Goal: Check status

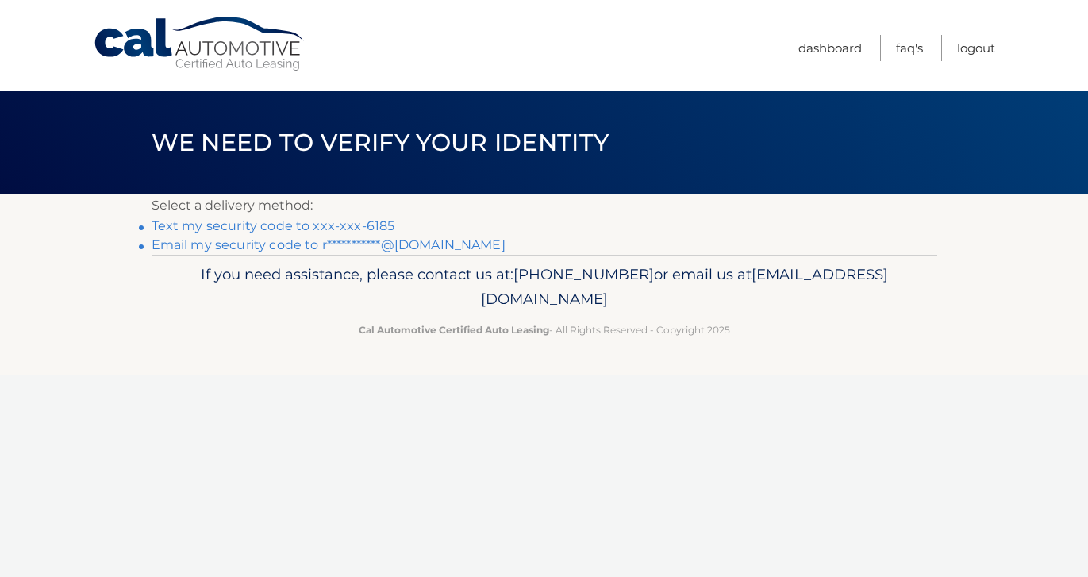
click at [390, 248] on link "**********" at bounding box center [329, 244] width 354 height 15
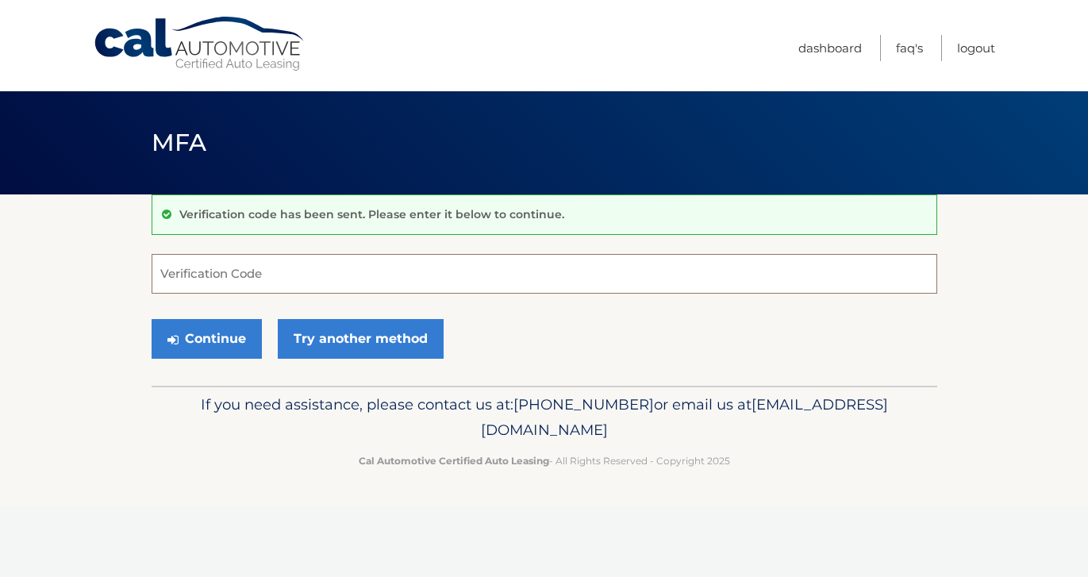
click at [364, 267] on input "Verification Code" at bounding box center [545, 274] width 786 height 40
type input "796050"
click at [228, 333] on button "Continue" at bounding box center [207, 339] width 110 height 40
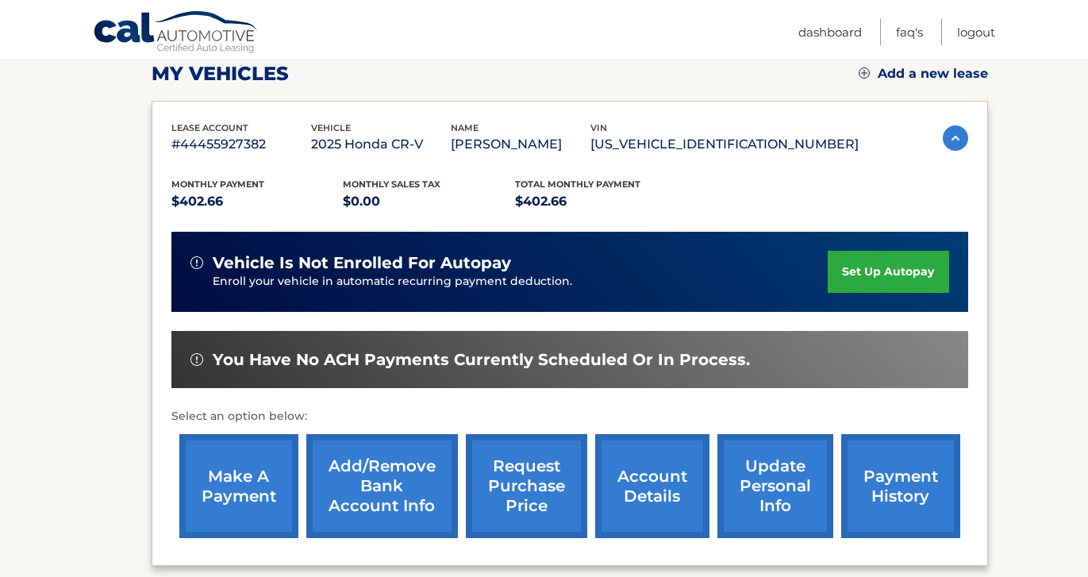
scroll to position [248, 0]
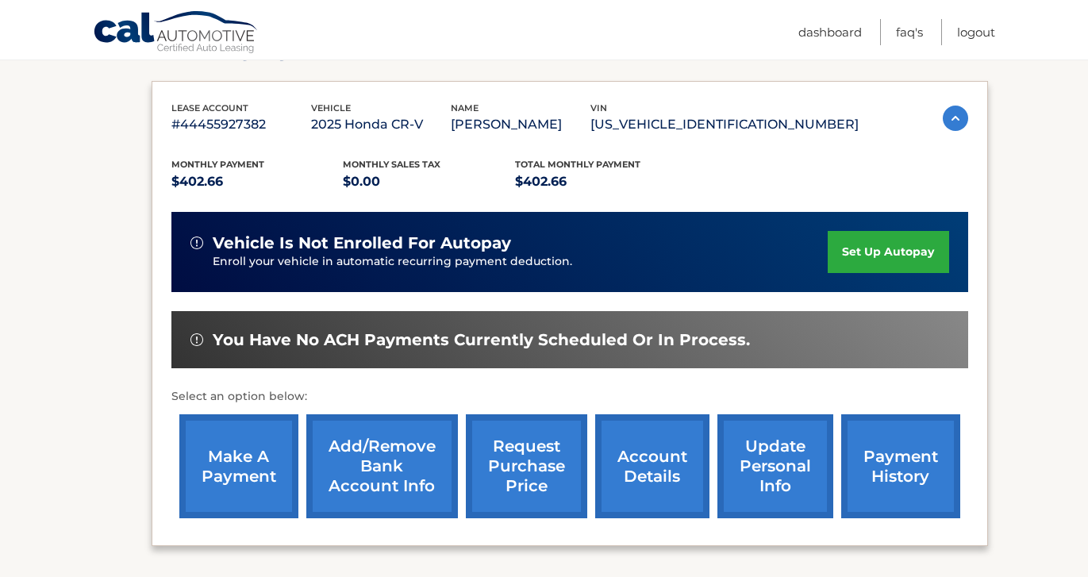
click at [875, 489] on link "payment history" at bounding box center [900, 466] width 119 height 104
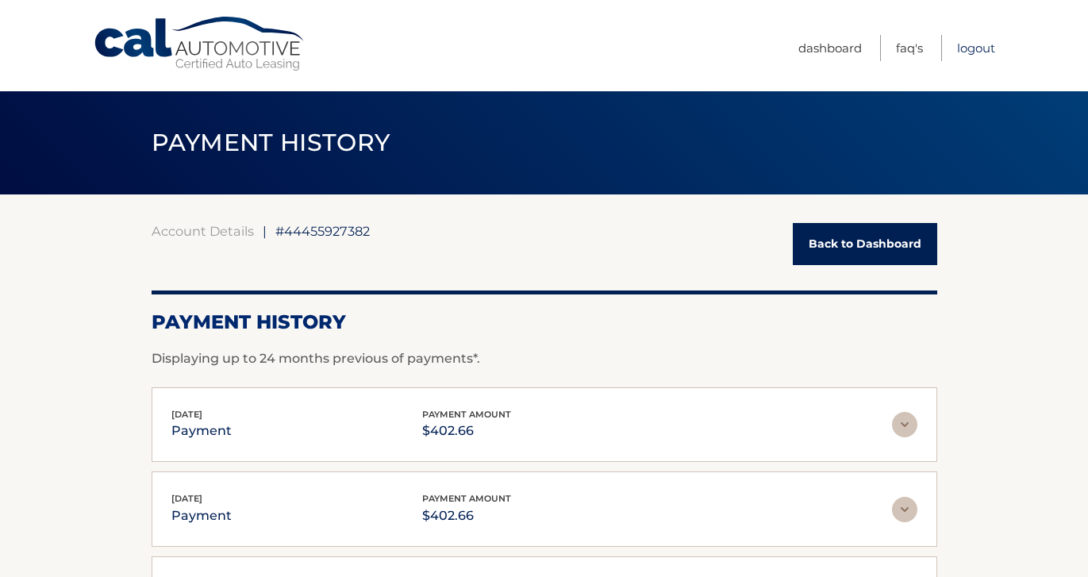
click at [969, 47] on link "Logout" at bounding box center [976, 48] width 38 height 26
